Goal: Transaction & Acquisition: Purchase product/service

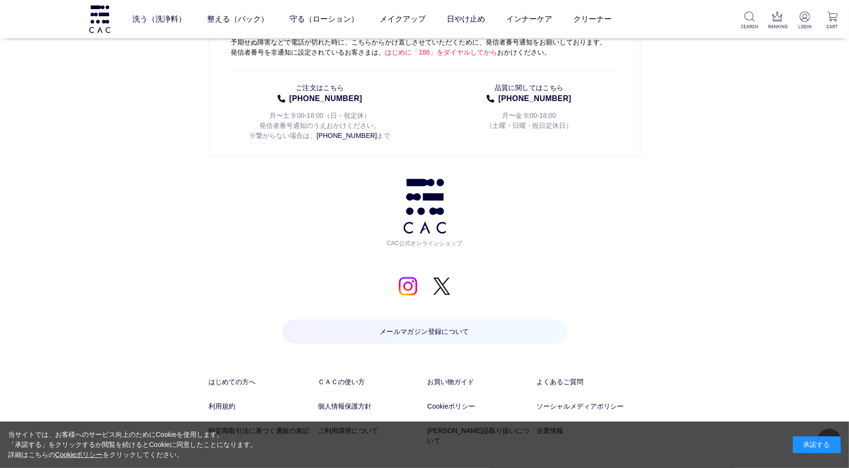
scroll to position [1692, 0]
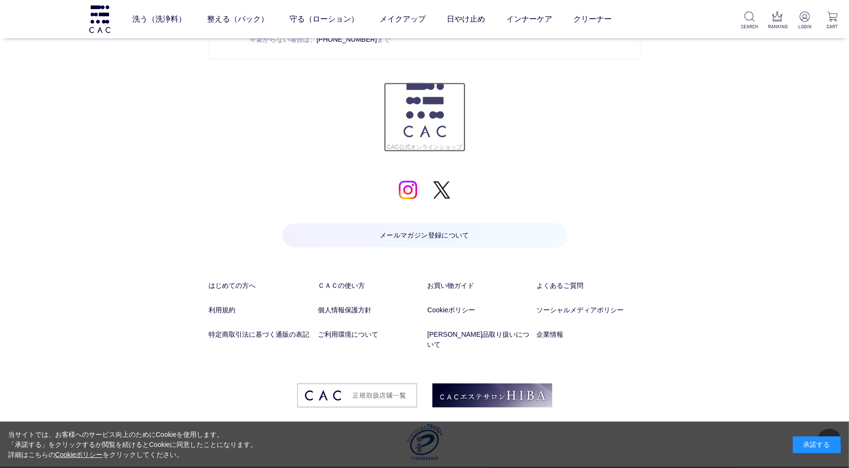
click at [439, 116] on img at bounding box center [424, 110] width 42 height 55
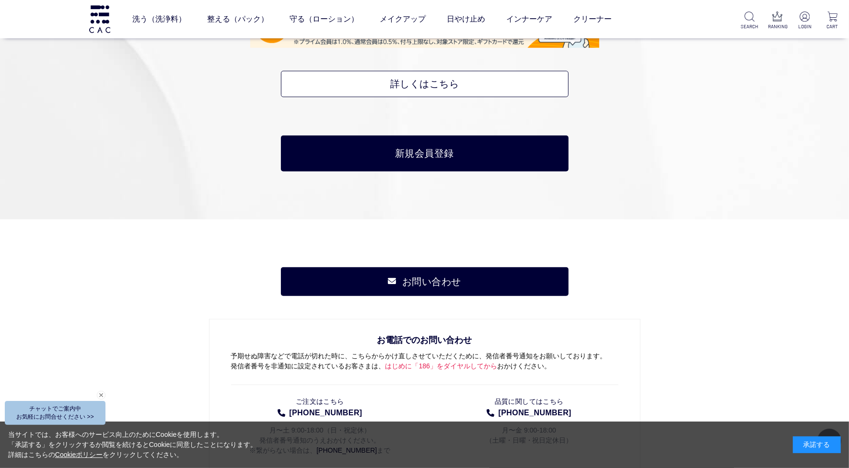
scroll to position [4373, 0]
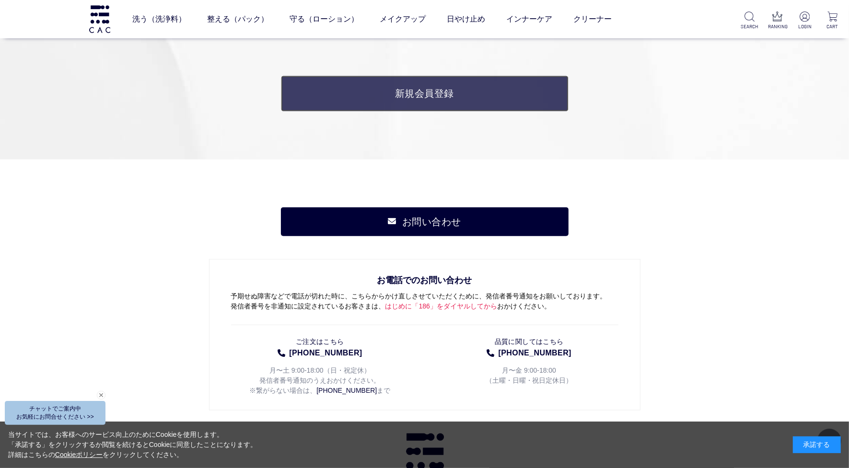
click at [444, 95] on link "新規会員登録" at bounding box center [425, 94] width 288 height 36
click at [465, 92] on link "新規会員登録" at bounding box center [425, 94] width 288 height 36
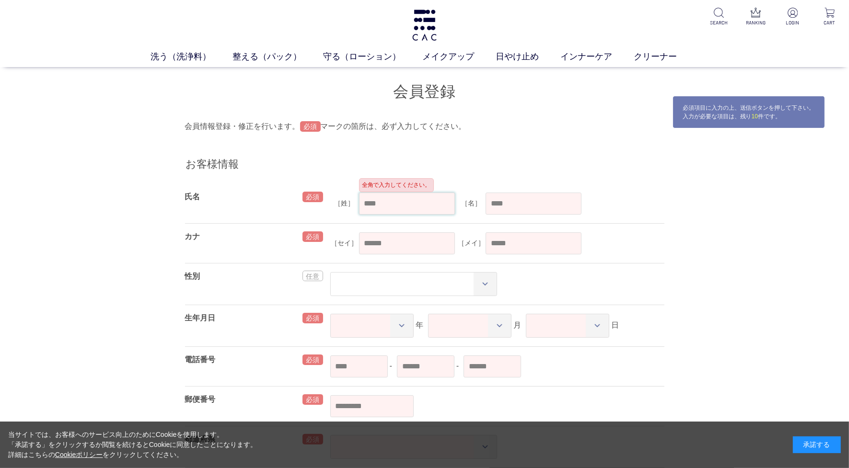
click at [426, 211] on input "text" at bounding box center [407, 204] width 96 height 22
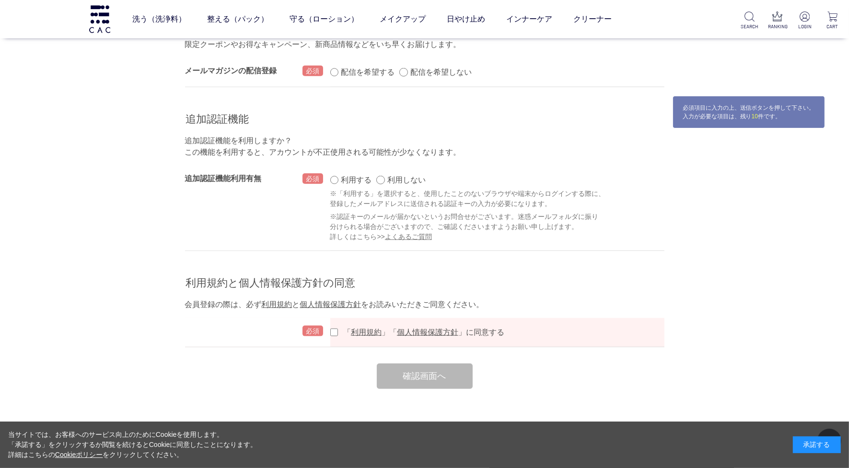
scroll to position [1018, 0]
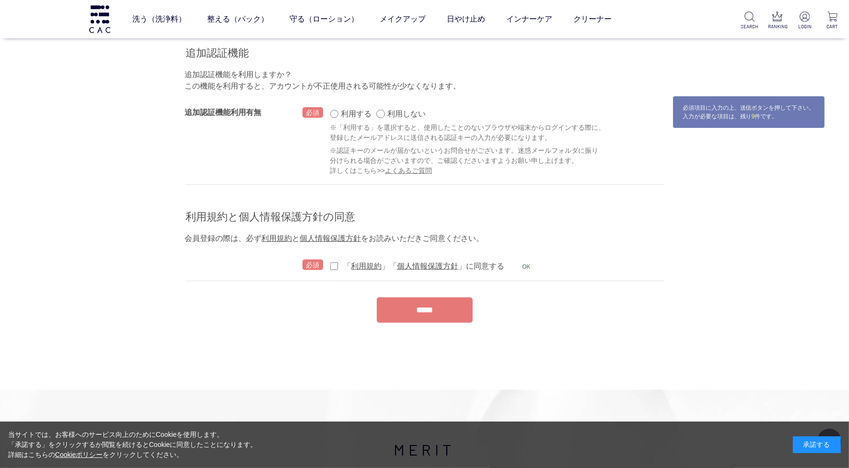
click at [406, 308] on input "*****" at bounding box center [425, 310] width 96 height 25
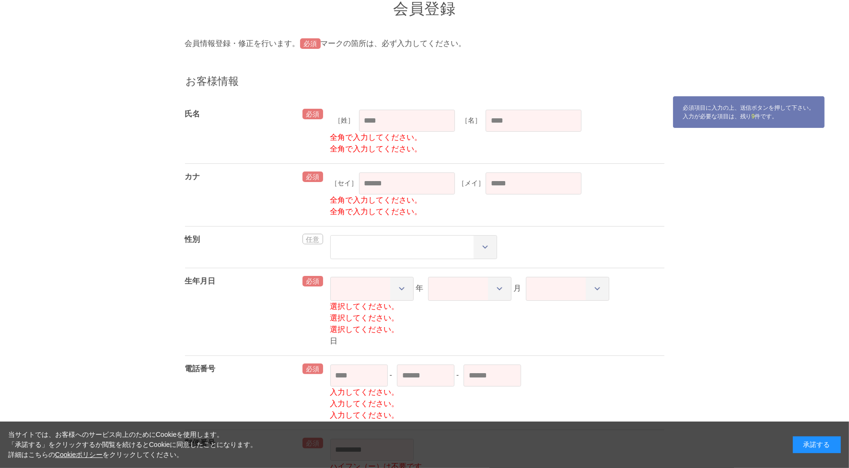
scroll to position [0, 0]
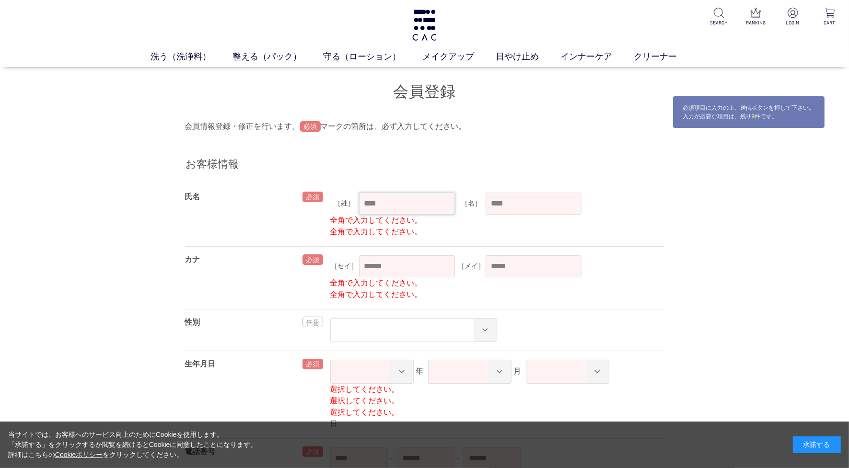
click at [407, 205] on input "text" at bounding box center [407, 204] width 96 height 22
type input "*"
type input "**"
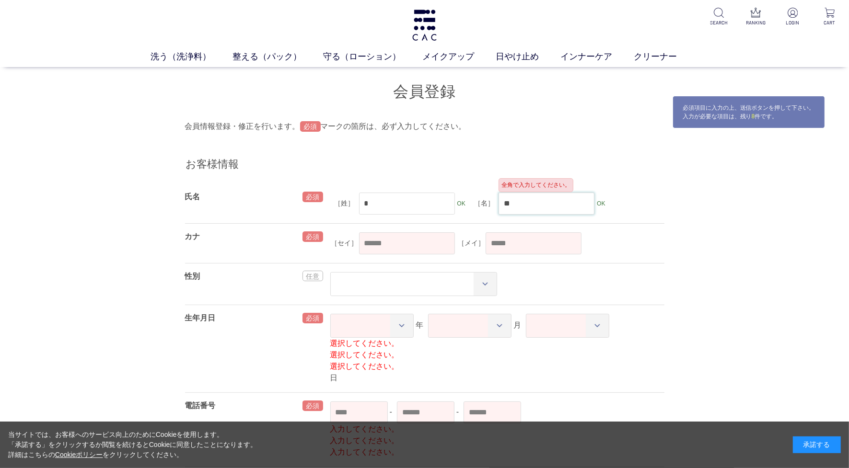
click at [544, 202] on input "**" at bounding box center [546, 204] width 96 height 22
click at [396, 199] on input "*" at bounding box center [407, 204] width 96 height 22
click at [369, 243] on input "text" at bounding box center [407, 243] width 96 height 22
type input "*"
click at [430, 202] on input "*" at bounding box center [407, 204] width 96 height 22
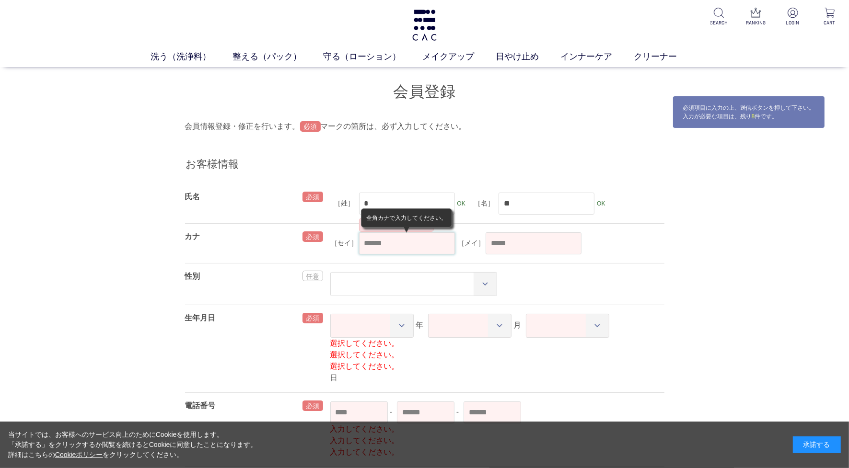
click at [375, 243] on input "text" at bounding box center [407, 243] width 96 height 22
type input "*"
type input "**"
drag, startPoint x: 416, startPoint y: 199, endPoint x: 423, endPoint y: 197, distance: 7.3
click at [416, 197] on input "*" at bounding box center [407, 204] width 96 height 22
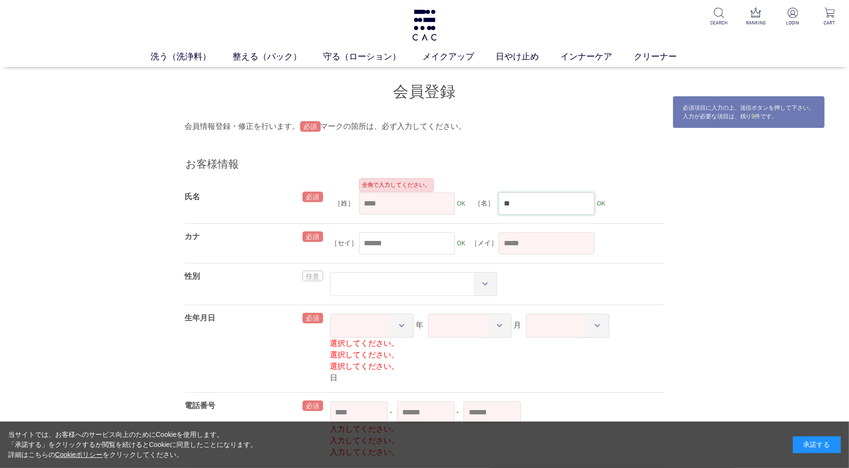
click at [565, 207] on input "**" at bounding box center [546, 204] width 96 height 22
type input "*"
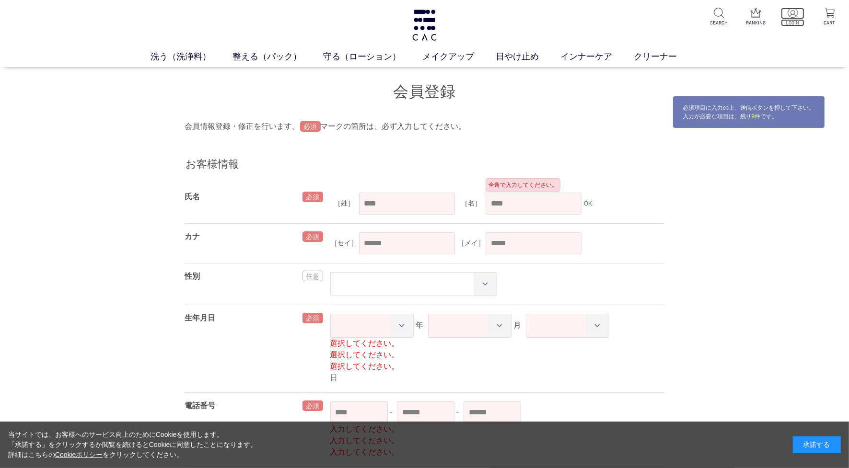
click at [794, 20] on p "LOGIN" at bounding box center [792, 22] width 23 height 7
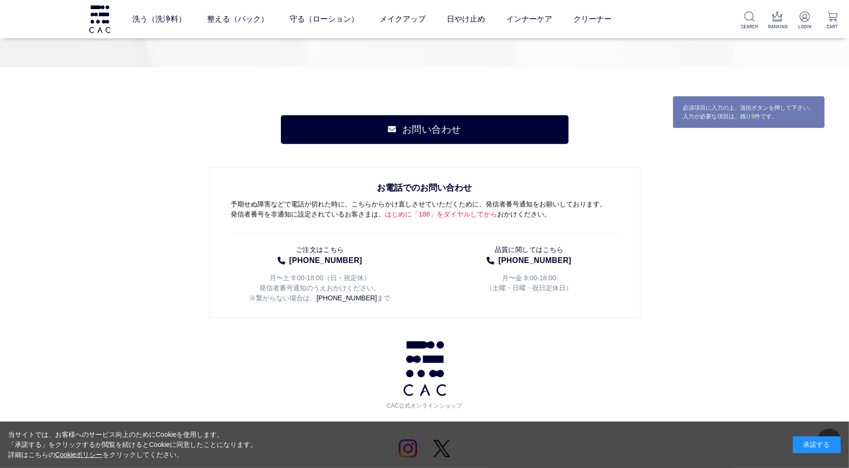
scroll to position [1917, 0]
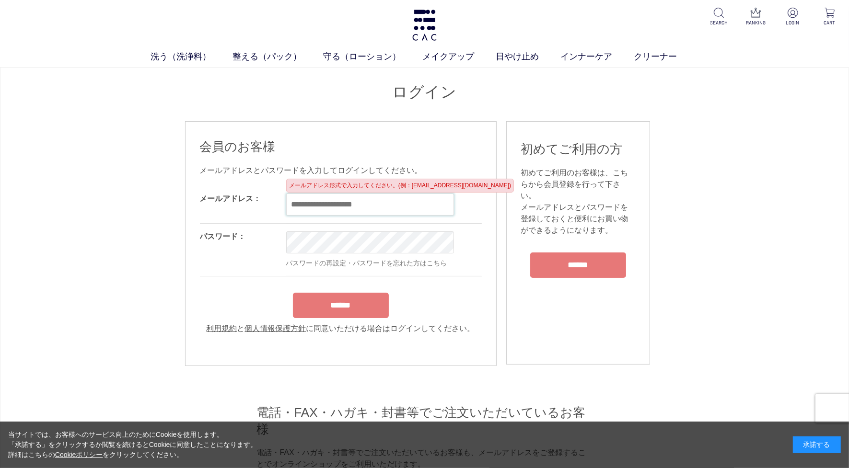
click at [363, 205] on input "email" at bounding box center [370, 205] width 168 height 22
click at [230, 236] on label "パスワード：" at bounding box center [223, 236] width 46 height 8
click at [330, 203] on input "email" at bounding box center [370, 205] width 168 height 22
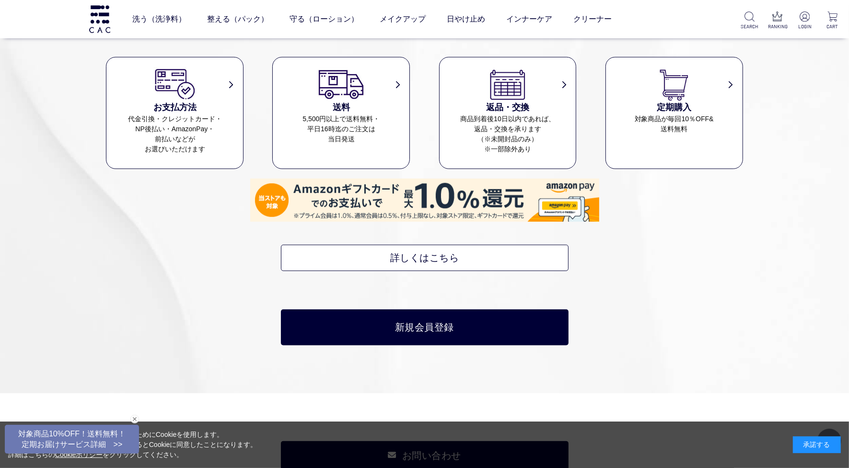
scroll to position [4129, 0]
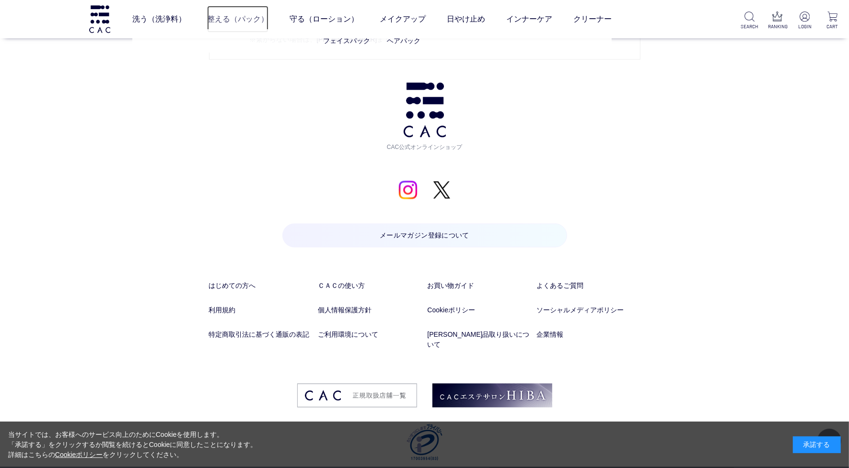
click at [235, 14] on link "整える（パック）" at bounding box center [237, 19] width 61 height 27
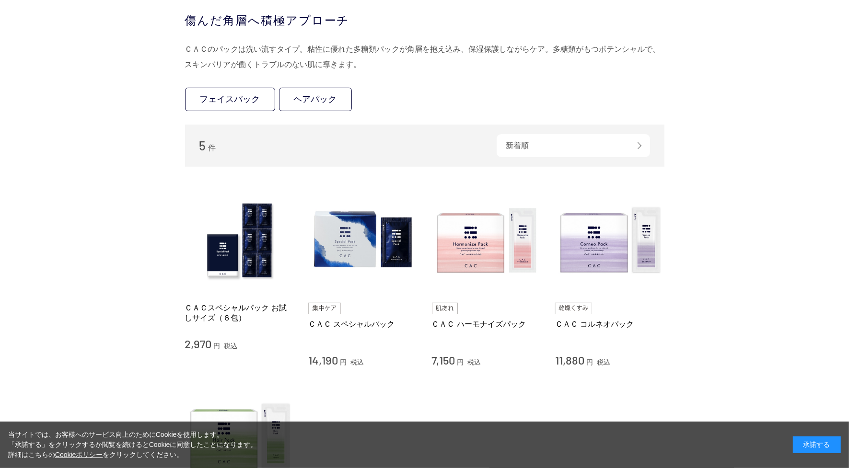
scroll to position [240, 0]
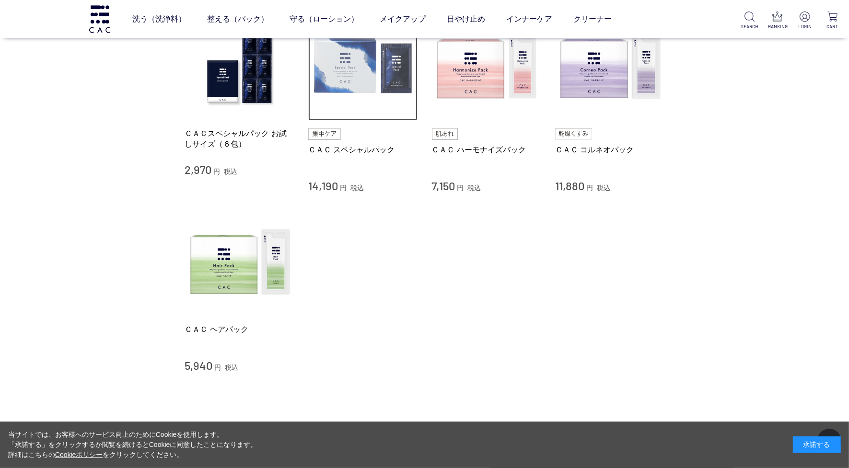
click at [350, 87] on img at bounding box center [362, 66] width 109 height 109
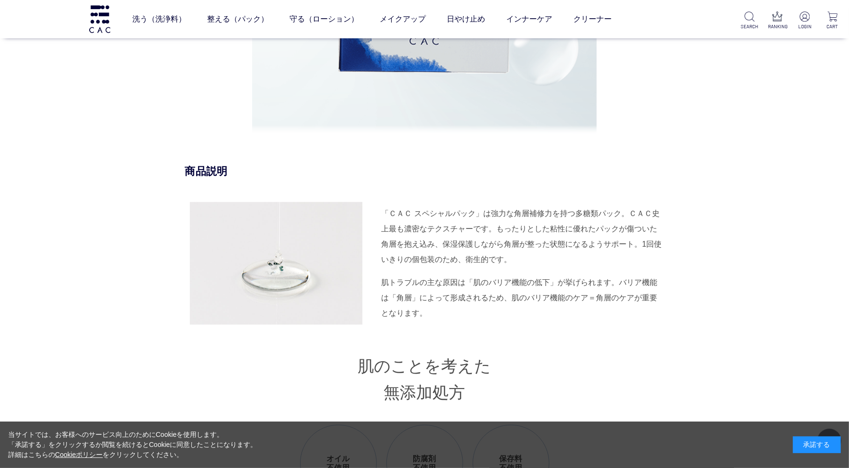
scroll to position [719, 0]
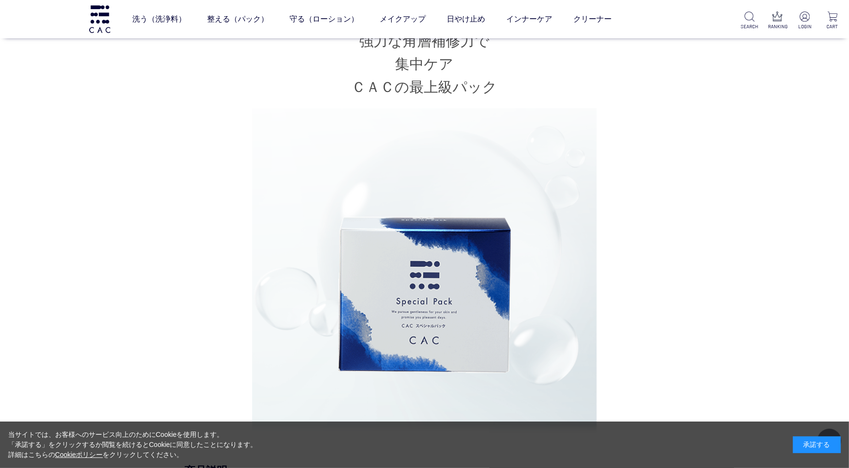
click at [340, 132] on div at bounding box center [424, 271] width 345 height 327
drag, startPoint x: 293, startPoint y: 118, endPoint x: 250, endPoint y: 112, distance: 43.6
click at [290, 118] on div at bounding box center [424, 271] width 345 height 327
click at [260, 119] on div at bounding box center [424, 271] width 345 height 327
drag, startPoint x: 260, startPoint y: 119, endPoint x: 104, endPoint y: 137, distance: 157.7
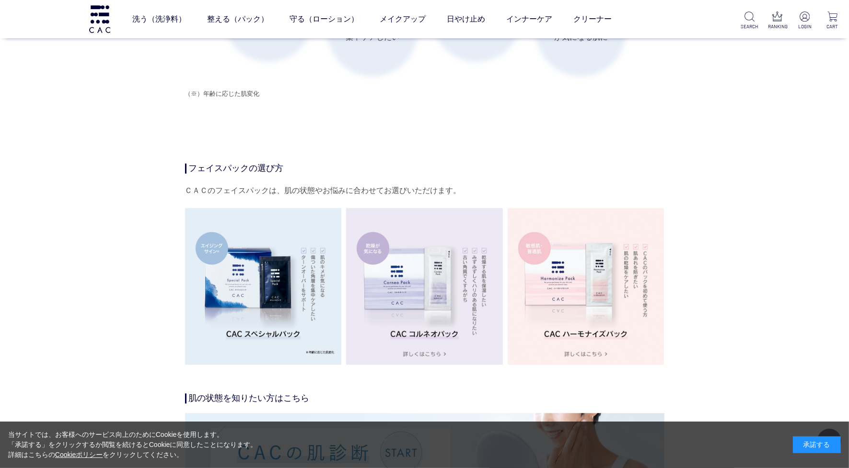
scroll to position [1617, 0]
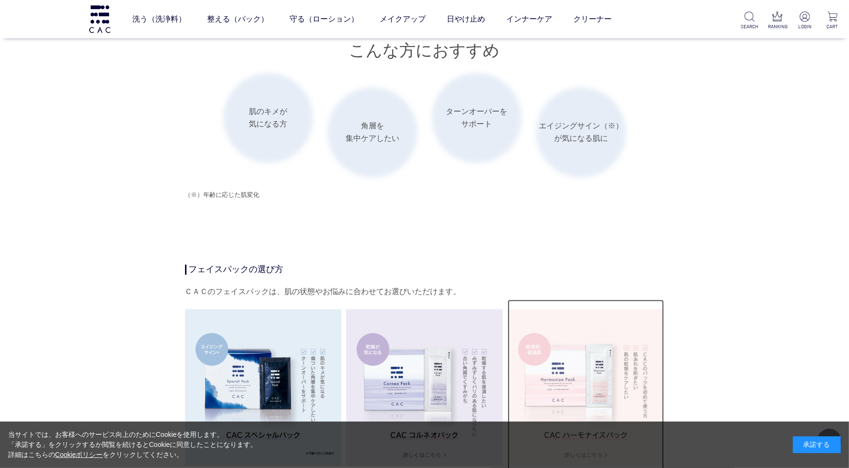
click at [589, 328] on img at bounding box center [585, 388] width 157 height 157
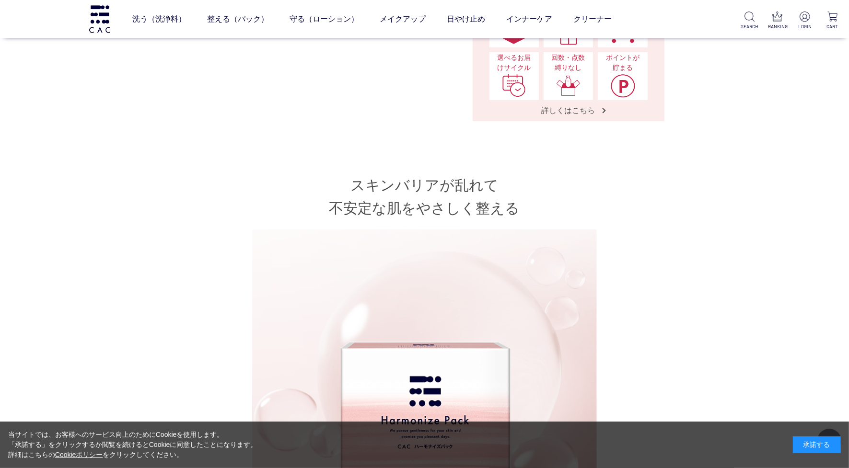
scroll to position [599, 0]
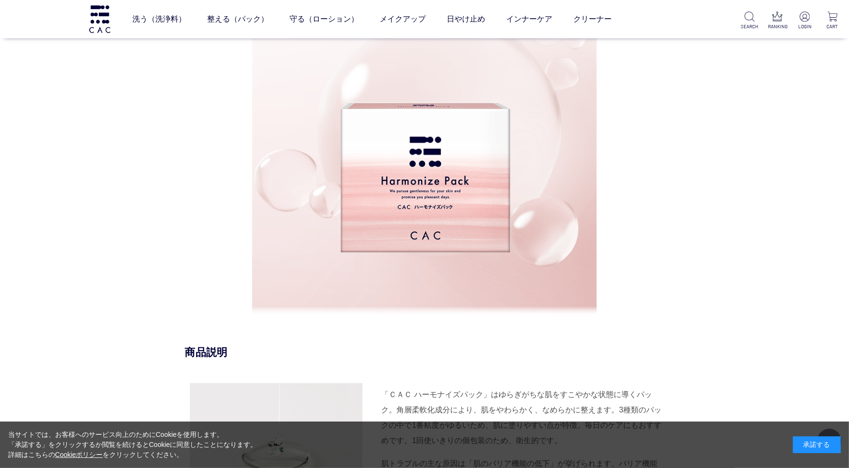
click at [557, 175] on div at bounding box center [424, 153] width 345 height 327
drag, startPoint x: 557, startPoint y: 175, endPoint x: 445, endPoint y: 154, distance: 114.7
click at [445, 154] on img at bounding box center [424, 148] width 173 height 241
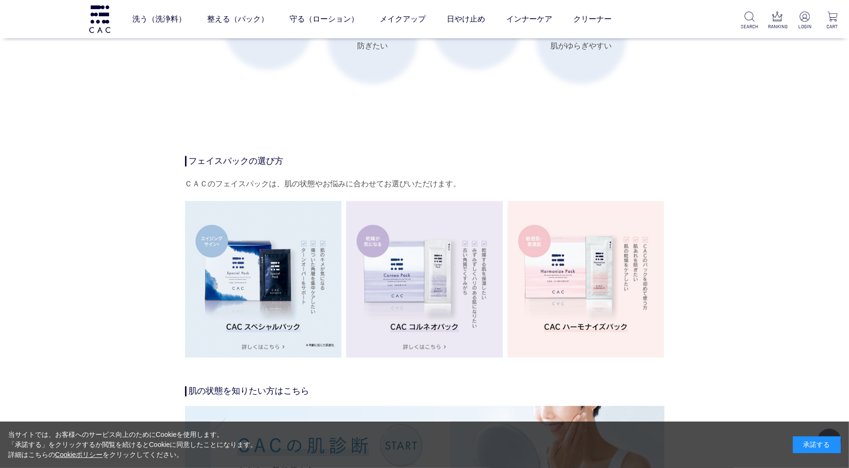
scroll to position [1498, 0]
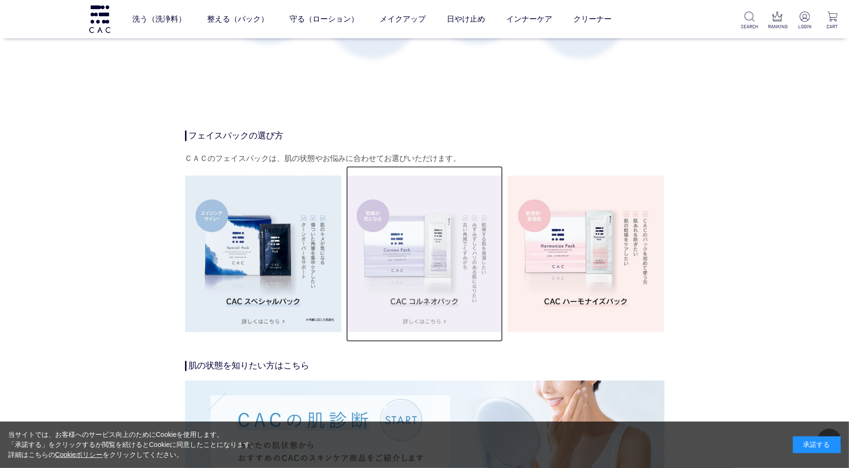
click at [392, 215] on img at bounding box center [424, 254] width 157 height 157
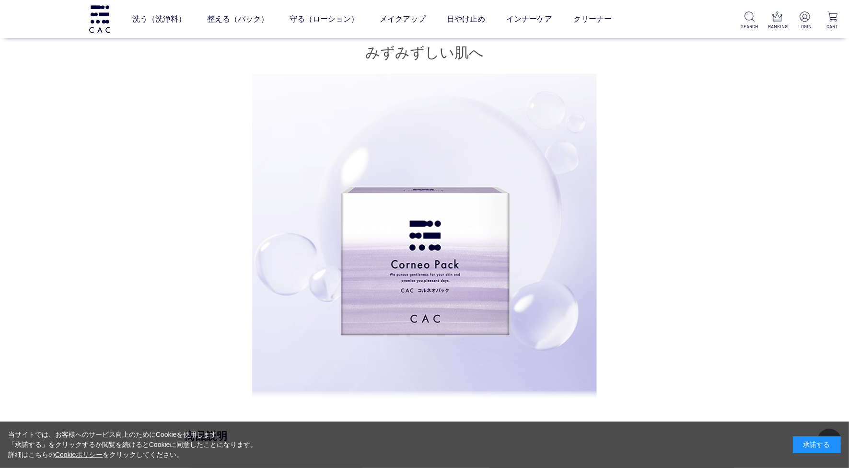
scroll to position [539, 0]
click at [356, 215] on img at bounding box center [424, 231] width 173 height 241
